Goal: Navigation & Orientation: Find specific page/section

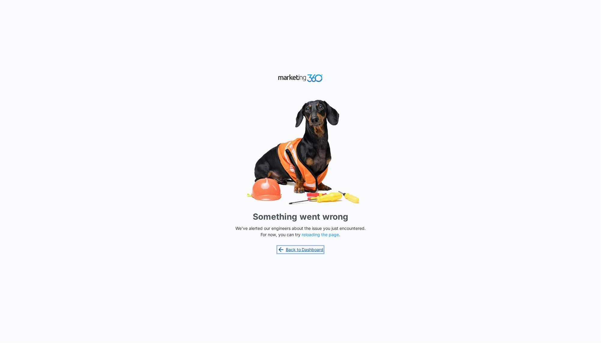
click at [300, 247] on link "Back to Dashboard" at bounding box center [301, 249] width 46 height 7
click at [332, 236] on button "reloading the page" at bounding box center [320, 235] width 37 height 5
click at [312, 235] on button "reloading the page" at bounding box center [320, 235] width 37 height 5
